Goal: Navigation & Orientation: Find specific page/section

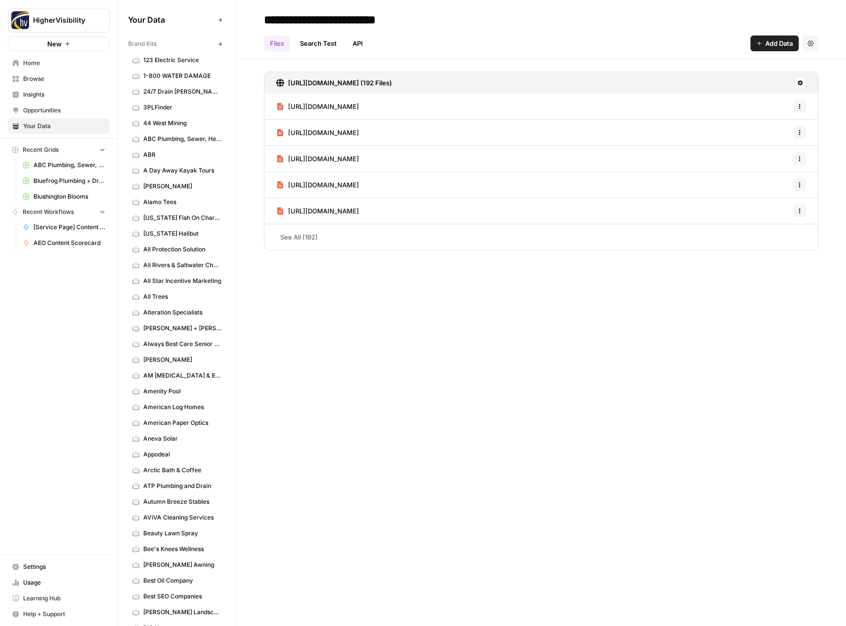
click at [48, 66] on span "Home" at bounding box center [64, 63] width 82 height 9
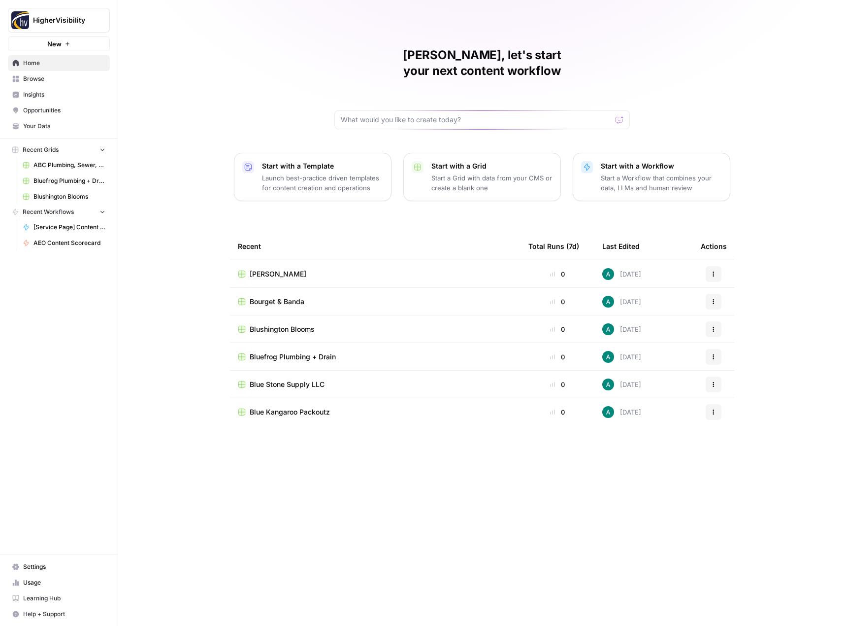
click at [59, 155] on button "Recent Grids" at bounding box center [59, 149] width 102 height 15
click at [61, 130] on span "Your Data" at bounding box center [64, 126] width 82 height 9
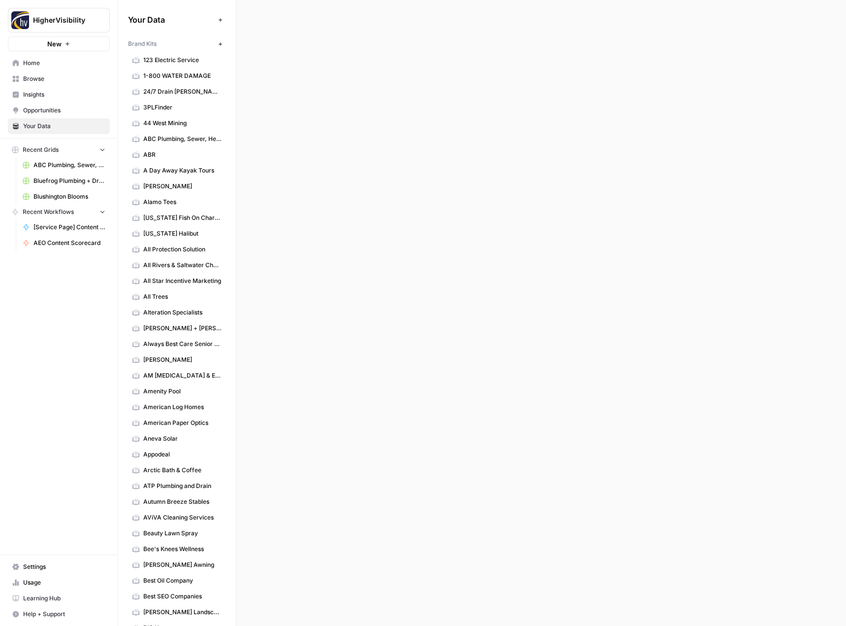
click at [79, 80] on span "Browse" at bounding box center [64, 78] width 82 height 9
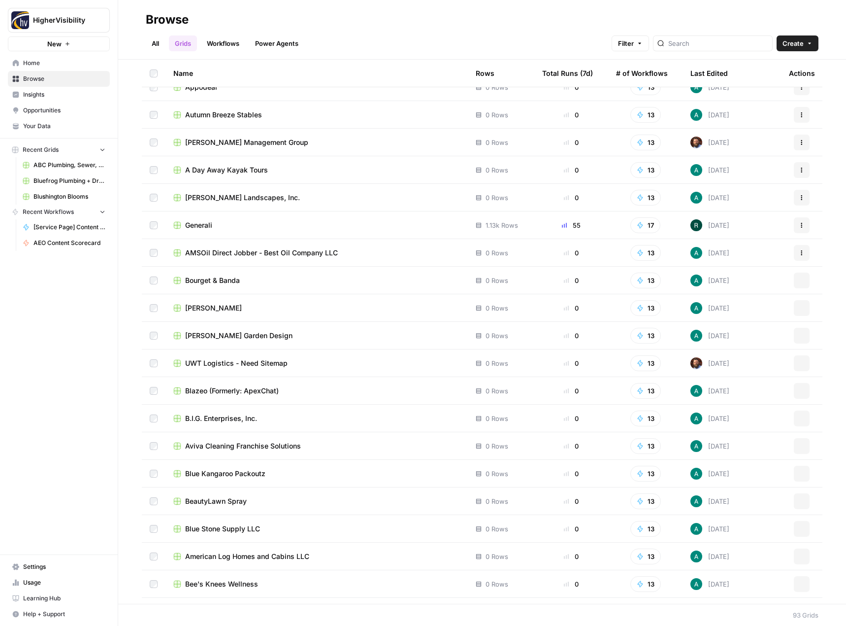
scroll to position [2049, 0]
